Goal: Task Accomplishment & Management: Complete application form

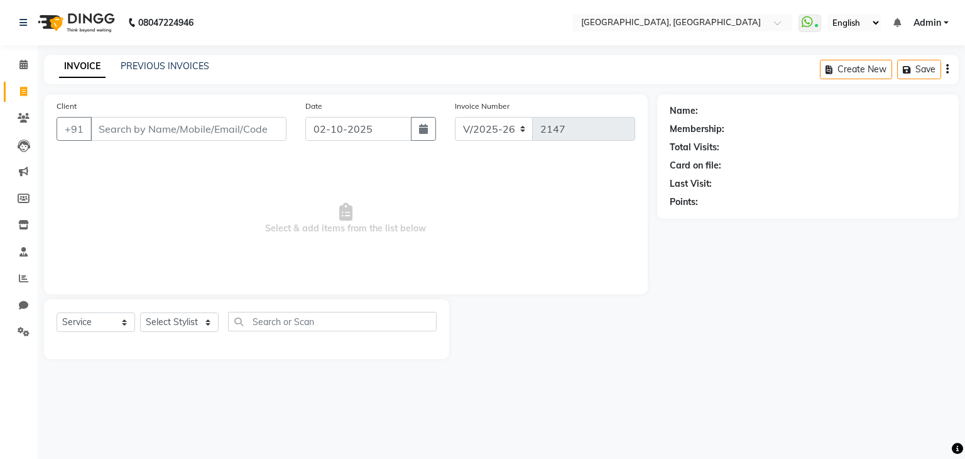
select select "6682"
select select "service"
type input "8879560405"
click at [269, 126] on span "Add Client" at bounding box center [254, 128] width 50 height 13
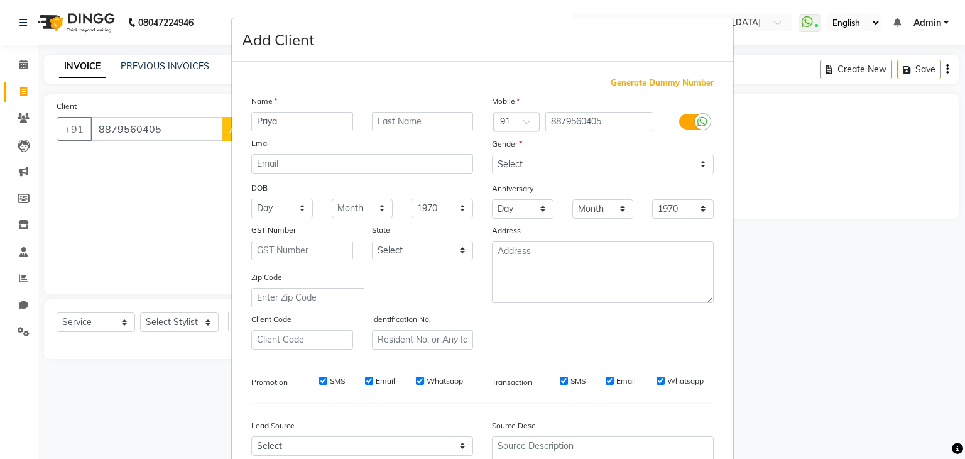
type input "Priya"
click at [399, 126] on input "text" at bounding box center [423, 121] width 102 height 19
type input "WW"
click at [541, 166] on select "Select [DEMOGRAPHIC_DATA] [DEMOGRAPHIC_DATA] Other Prefer Not To Say" at bounding box center [603, 164] width 222 height 19
select select "[DEMOGRAPHIC_DATA]"
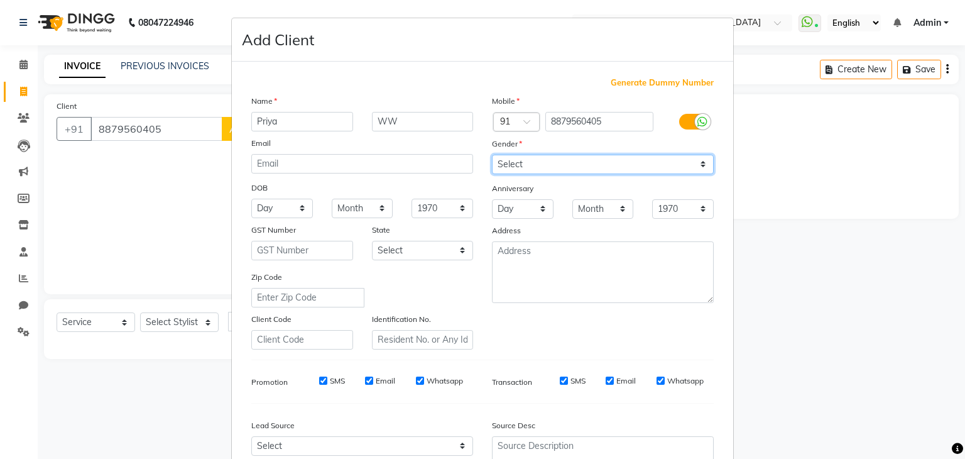
click at [492, 155] on select "Select [DEMOGRAPHIC_DATA] [DEMOGRAPHIC_DATA] Other Prefer Not To Say" at bounding box center [603, 164] width 222 height 19
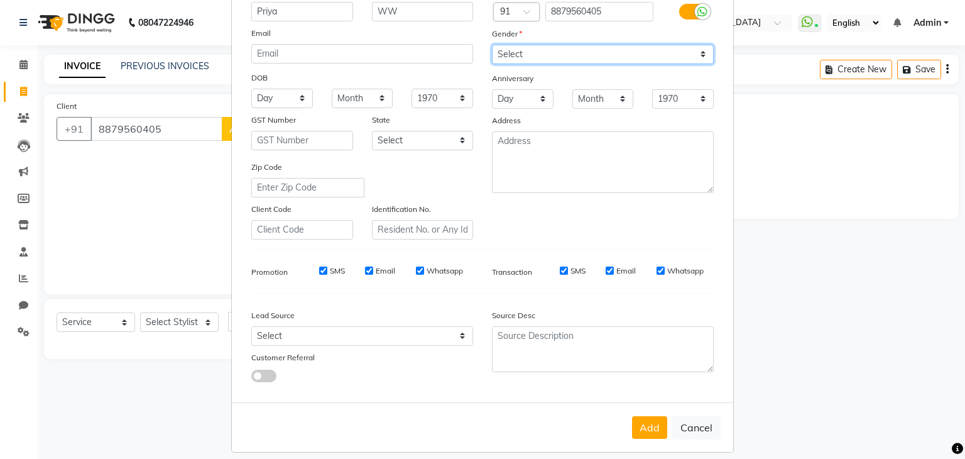
scroll to position [128, 0]
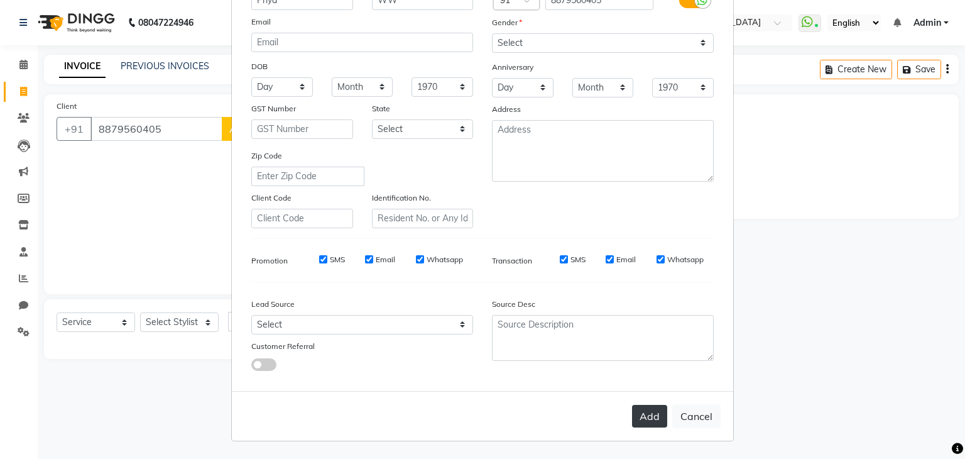
click at [646, 417] on button "Add" at bounding box center [649, 415] width 35 height 23
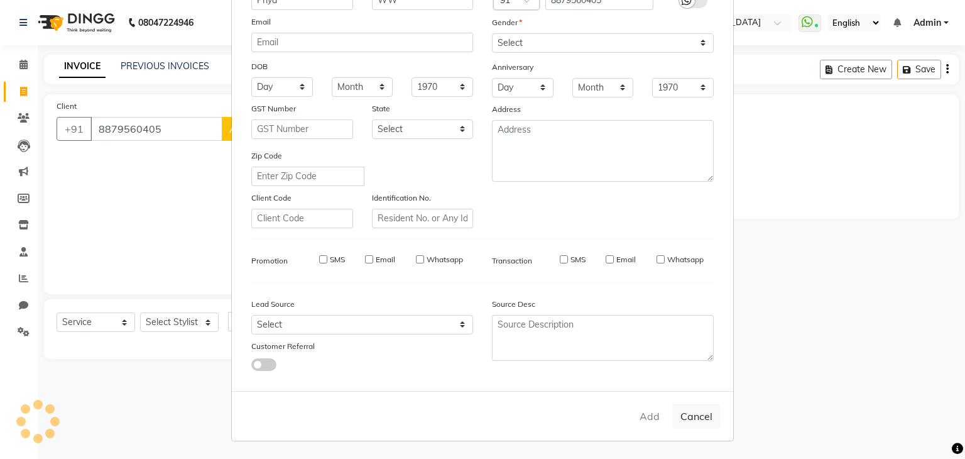
select select
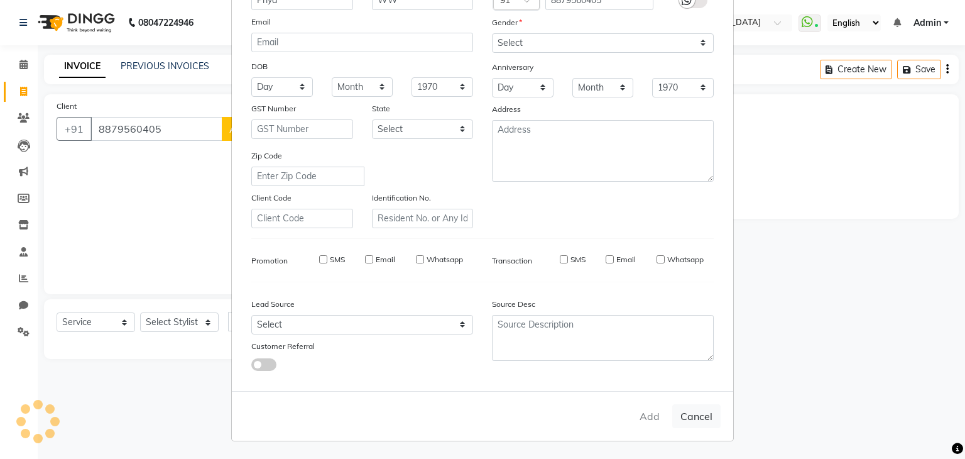
select select
checkbox input "false"
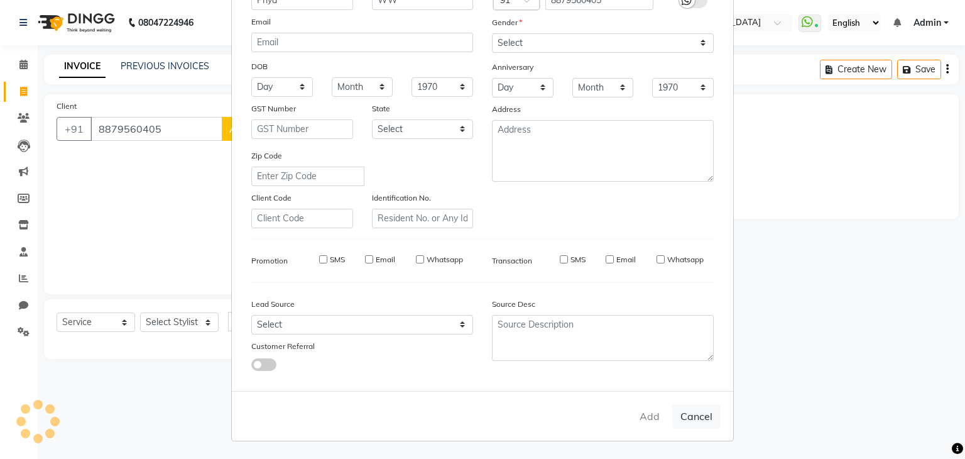
checkbox input "false"
